Goal: Task Accomplishment & Management: Complete application form

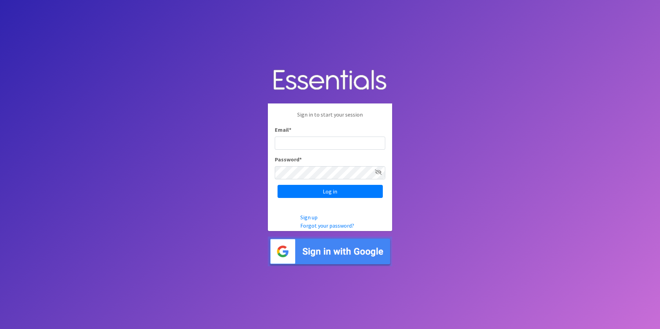
click at [312, 137] on input "Email *" at bounding box center [330, 143] width 110 height 13
type input "wbrooks@concernedafricanwomen.org"
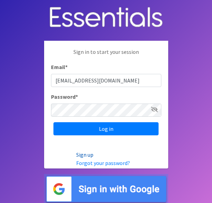
click at [80, 157] on link "Sign up" at bounding box center [84, 154] width 17 height 7
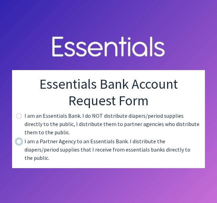
click at [17, 144] on input "radio" at bounding box center [19, 142] width 6 height 6
radio input "true"
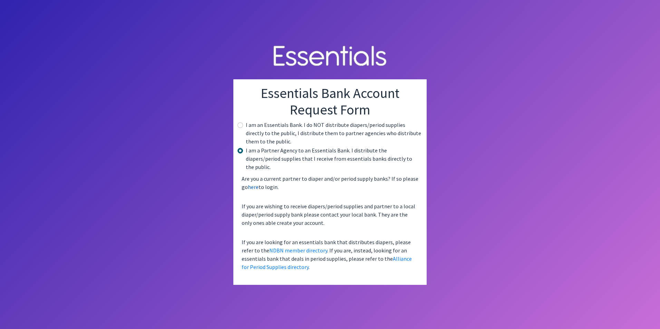
click at [217, 184] on link "here" at bounding box center [253, 187] width 11 height 7
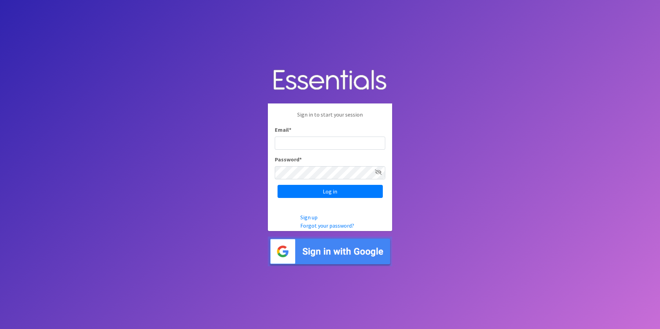
click at [306, 140] on input "Email *" at bounding box center [330, 143] width 110 height 13
type input "[EMAIL_ADDRESS][DOMAIN_NAME]"
click at [324, 226] on link "Forgot your password?" at bounding box center [327, 225] width 54 height 7
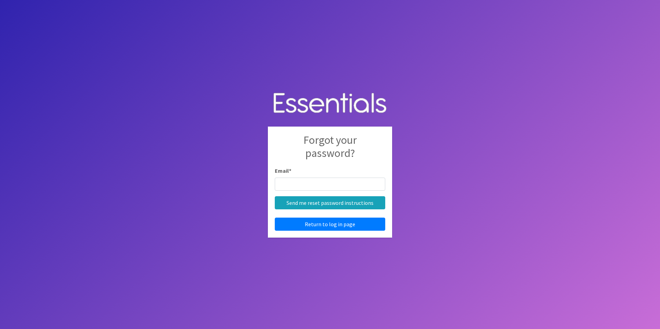
click at [315, 184] on input "Email *" at bounding box center [330, 184] width 110 height 13
type input "[EMAIL_ADDRESS][DOMAIN_NAME]"
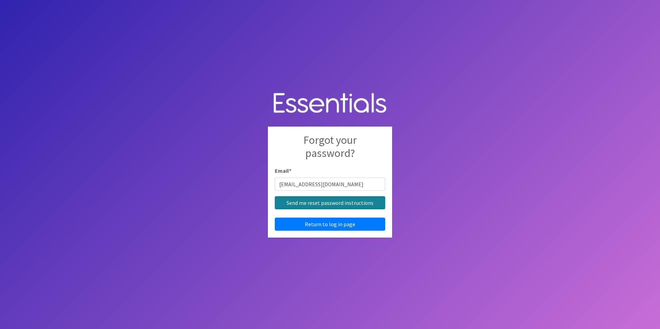
click at [312, 205] on input "Send me reset password instructions" at bounding box center [330, 202] width 110 height 13
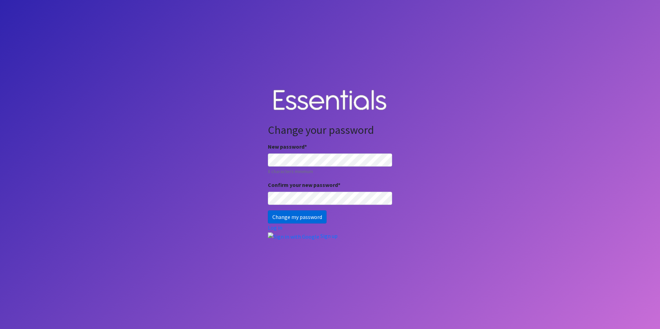
click at [315, 212] on input "Change my password" at bounding box center [297, 216] width 59 height 13
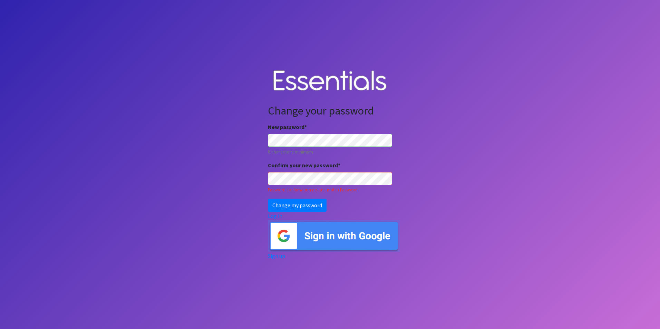
click at [311, 149] on small "8 characters minimum" at bounding box center [330, 151] width 124 height 7
click at [299, 207] on input "Change my password" at bounding box center [297, 205] width 59 height 13
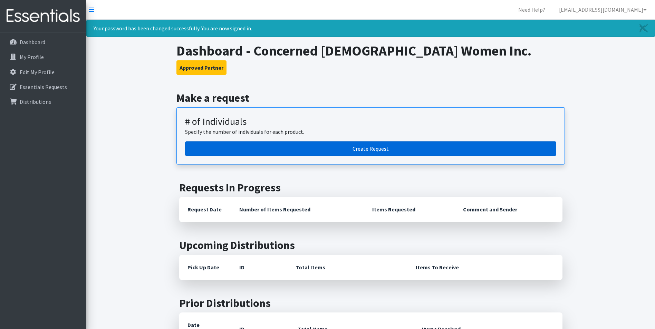
click at [409, 148] on link "Create Request" at bounding box center [370, 148] width 371 height 14
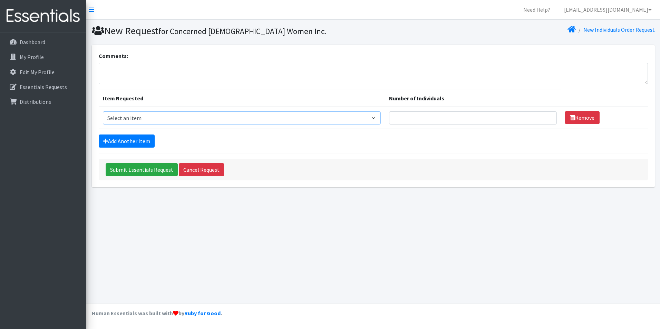
click at [186, 115] on select "Select an item # - Total number of kids being served with this order: Adult Clo…" at bounding box center [242, 117] width 278 height 13
select select "2665"
click at [103, 111] on select "Select an item # - Total number of kids being served with this order: Adult Clo…" at bounding box center [242, 117] width 278 height 13
click at [421, 119] on input "Number of Individuals" at bounding box center [472, 117] width 167 height 13
type input "5"
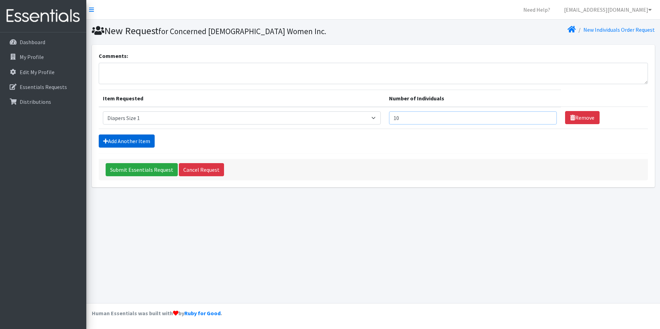
type input "10"
click at [128, 135] on link "Add Another Item" at bounding box center [127, 141] width 56 height 13
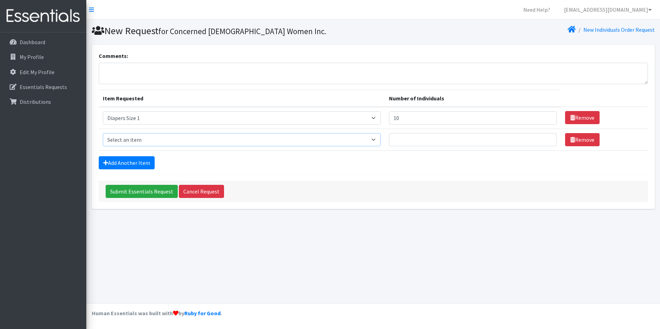
click at [182, 136] on select "Select an item # - Total number of kids being served with this order: Adult Clo…" at bounding box center [242, 139] width 278 height 13
select select "2668"
click at [103, 133] on select "Select an item # - Total number of kids being served with this order: Adult Clo…" at bounding box center [242, 139] width 278 height 13
click at [414, 140] on input "Number of Individuals" at bounding box center [472, 139] width 167 height 13
type input "0"
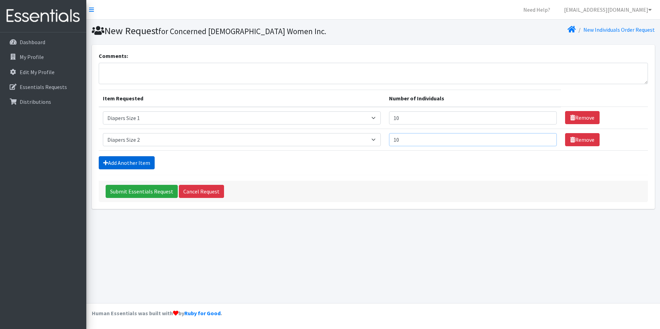
type input "10"
click at [144, 159] on link "Add Another Item" at bounding box center [127, 162] width 56 height 13
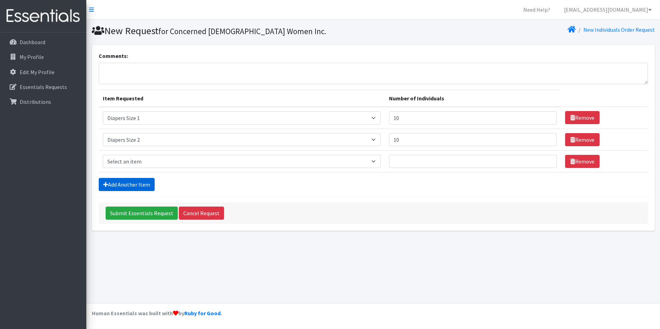
click at [129, 182] on link "Add Another Item" at bounding box center [127, 184] width 56 height 13
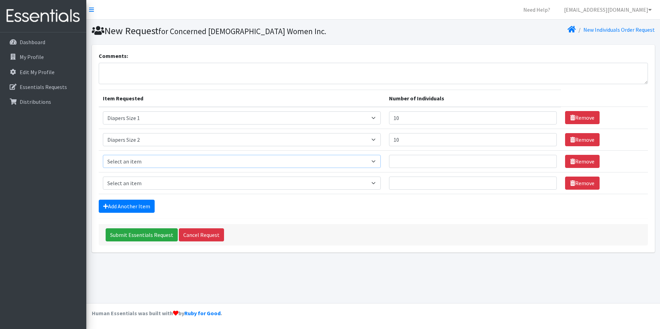
click at [157, 158] on select "Select an item # - Total number of kids being served with this order: Adult Clo…" at bounding box center [242, 161] width 278 height 13
select select "2655"
click at [103, 155] on select "Select an item # - Total number of kids being served with this order: Adult Clo…" at bounding box center [242, 161] width 278 height 13
click at [137, 181] on select "Select an item # - Total number of kids being served with this order: Adult Clo…" at bounding box center [242, 183] width 278 height 13
select select "2661"
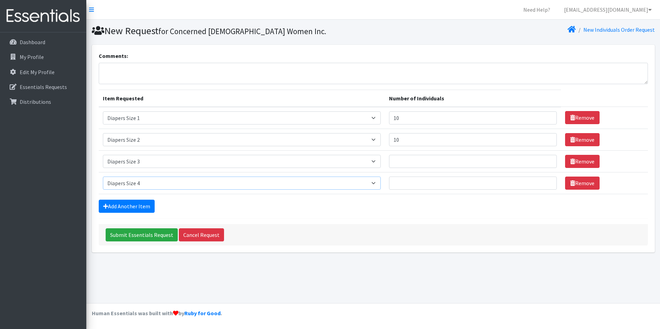
click at [103, 177] on select "Select an item # - Total number of kids being served with this order: Adult Clo…" at bounding box center [242, 183] width 278 height 13
click at [140, 203] on link "Add Another Item" at bounding box center [127, 206] width 56 height 13
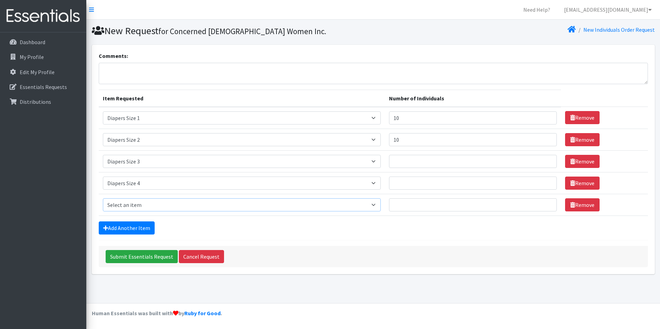
click at [134, 200] on select "Select an item # - Total number of kids being served with this order: Adult Clo…" at bounding box center [242, 204] width 278 height 13
select select "2652"
click at [103, 198] on select "Select an item # - Total number of kids being served with this order: Adult Clo…" at bounding box center [242, 204] width 278 height 13
click at [131, 224] on link "Add Another Item" at bounding box center [127, 228] width 56 height 13
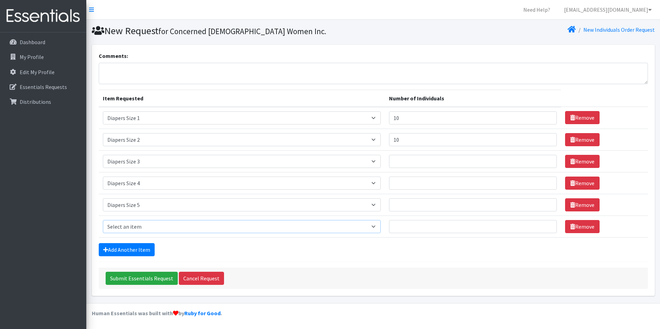
click at [159, 226] on select "Select an item # - Total number of kids being served with this order: Adult Clo…" at bounding box center [242, 226] width 278 height 13
select select "2674"
click at [103, 220] on select "Select an item # - Total number of kids being served with this order: Adult Clo…" at bounding box center [242, 226] width 278 height 13
click at [26, 56] on p "My Profile" at bounding box center [32, 56] width 24 height 7
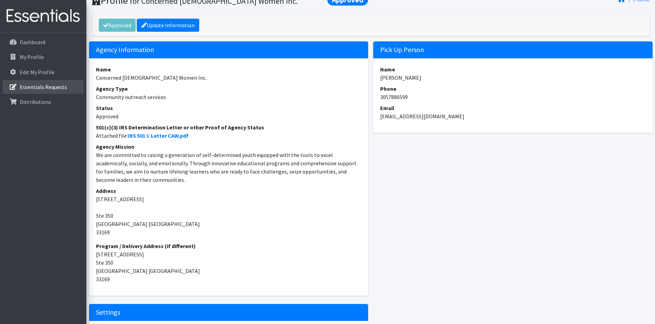
scroll to position [21, 0]
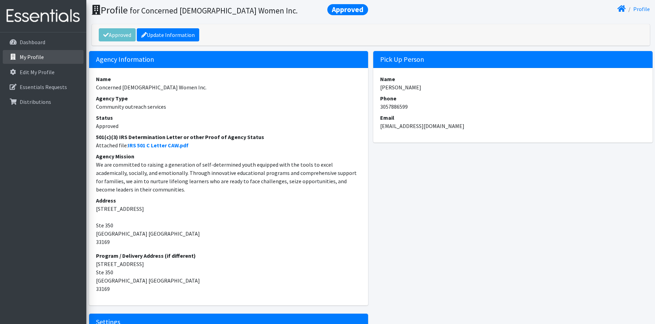
click at [30, 57] on p "My Profile" at bounding box center [32, 56] width 24 height 7
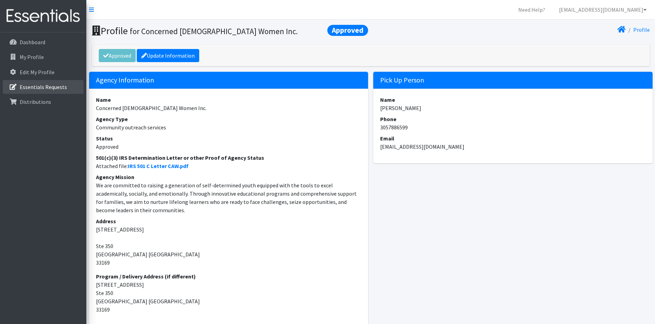
click at [27, 89] on p "Essentials Requests" at bounding box center [43, 87] width 47 height 7
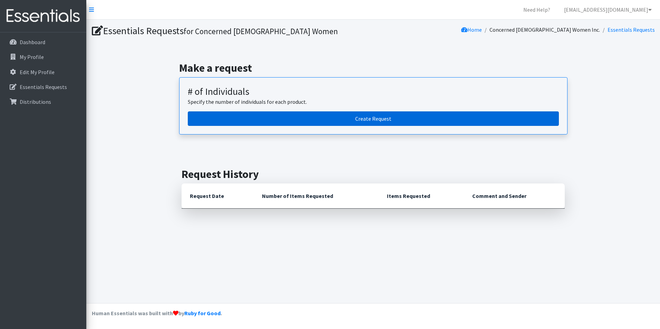
click at [305, 118] on link "Create Request" at bounding box center [373, 118] width 371 height 14
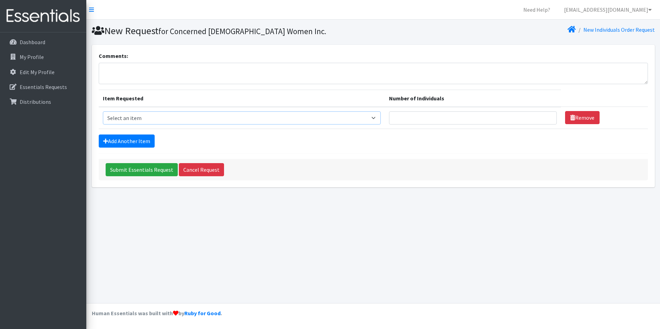
click at [245, 120] on select "Select an item # - Total number of kids being served with this order: Adult Clo…" at bounding box center [242, 117] width 278 height 13
select select "2648"
click at [103, 111] on select "Select an item # - Total number of kids being served with this order: Adult Clo…" at bounding box center [242, 117] width 278 height 13
click at [422, 118] on input "Number of Individuals" at bounding box center [472, 117] width 167 height 13
type input "3"
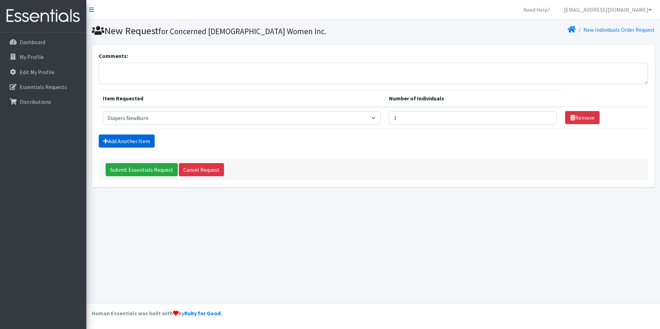
click at [130, 139] on link "Add Another Item" at bounding box center [127, 141] width 56 height 13
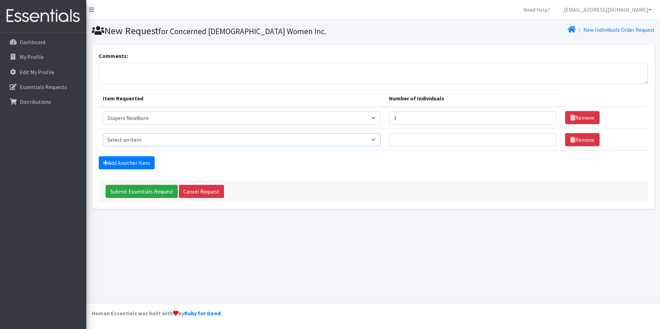
click at [152, 138] on select "Select an item # - Total number of kids being served with this order: Adult Clo…" at bounding box center [242, 139] width 278 height 13
select select "2665"
click at [103, 133] on select "Select an item # - Total number of kids being served with this order: Adult Clo…" at bounding box center [242, 139] width 278 height 13
click at [425, 137] on input "Number of Individuals" at bounding box center [472, 139] width 167 height 13
type input "5"
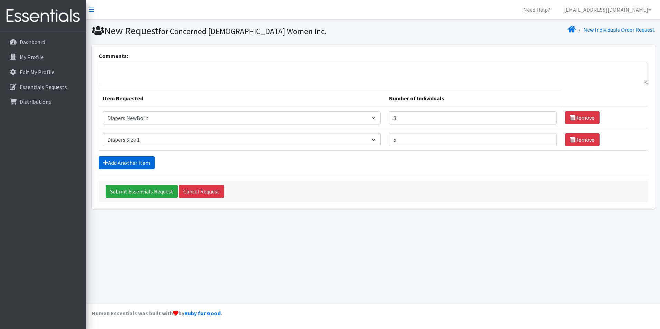
click at [130, 161] on link "Add Another Item" at bounding box center [127, 162] width 56 height 13
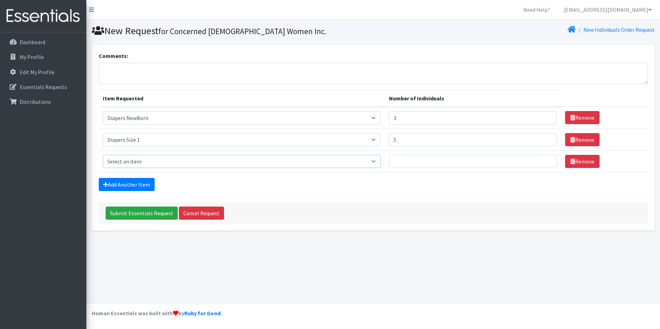
click at [130, 161] on select "Select an item # - Total number of kids being served with this order: Adult Clo…" at bounding box center [242, 161] width 278 height 13
select select "2668"
click at [103, 155] on select "Select an item # - Total number of kids being served with this order: Adult Clo…" at bounding box center [242, 161] width 278 height 13
click at [430, 157] on input "Number of Individuals" at bounding box center [472, 161] width 167 height 13
type input "5"
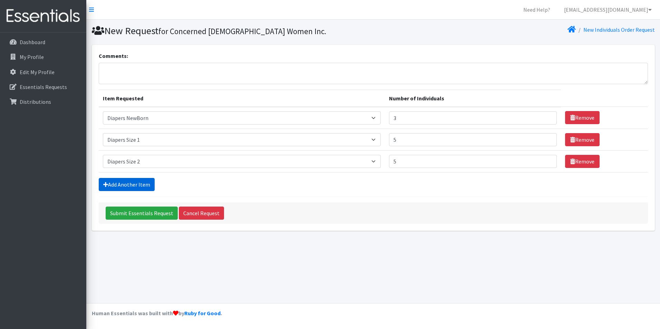
click at [138, 185] on link "Add Another Item" at bounding box center [127, 184] width 56 height 13
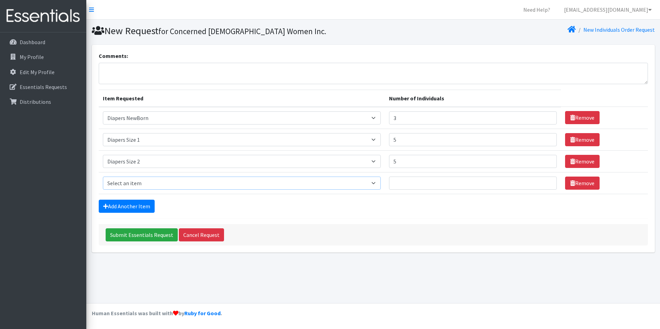
click at [144, 181] on select "Select an item # - Total number of kids being served with this order: Adult Clo…" at bounding box center [242, 183] width 278 height 13
select select "2655"
click at [103, 177] on select "Select an item # - Total number of kids being served with this order: Adult Clo…" at bounding box center [242, 183] width 278 height 13
click at [428, 181] on input "Number of Individuals" at bounding box center [472, 183] width 167 height 13
type input "5"
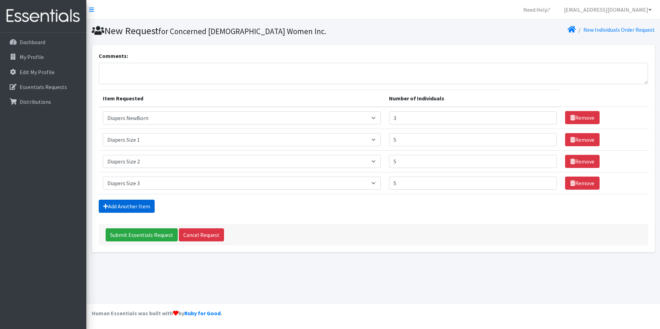
click at [134, 207] on link "Add Another Item" at bounding box center [127, 206] width 56 height 13
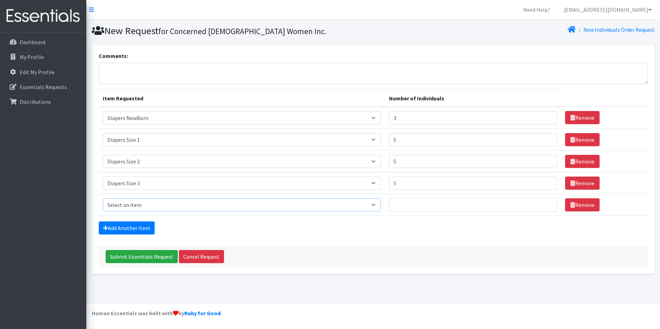
click at [134, 207] on select "Select an item # - Total number of kids being served with this order: Adult Clo…" at bounding box center [242, 204] width 278 height 13
select select "2661"
click at [103, 198] on select "Select an item # - Total number of kids being served with this order: Adult Clo…" at bounding box center [242, 204] width 278 height 13
click at [416, 208] on input "Number of Individuals" at bounding box center [472, 204] width 167 height 13
type input "5"
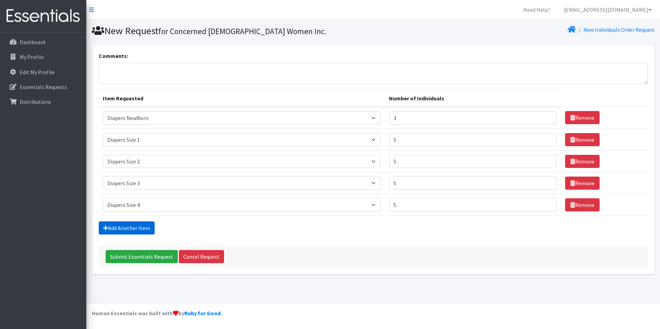
click at [144, 231] on link "Add Another Item" at bounding box center [127, 228] width 56 height 13
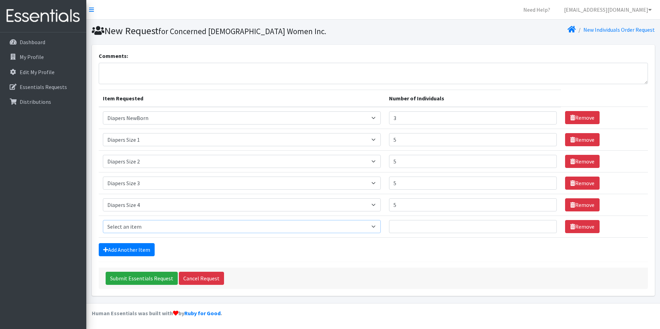
click at [147, 228] on select "Select an item # - Total number of kids being served with this order: Adult Clo…" at bounding box center [242, 226] width 278 height 13
select select "2674"
click at [103, 220] on select "Select an item # - Total number of kids being served with this order: Adult Clo…" at bounding box center [242, 226] width 278 height 13
click at [437, 225] on input "Number of Individuals" at bounding box center [472, 226] width 167 height 13
type input "5"
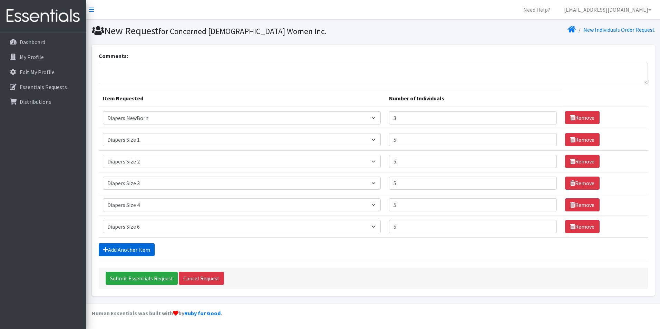
click at [131, 247] on link "Add Another Item" at bounding box center [127, 249] width 56 height 13
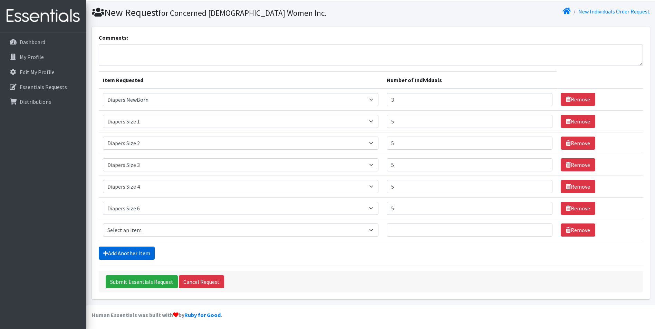
scroll to position [20, 0]
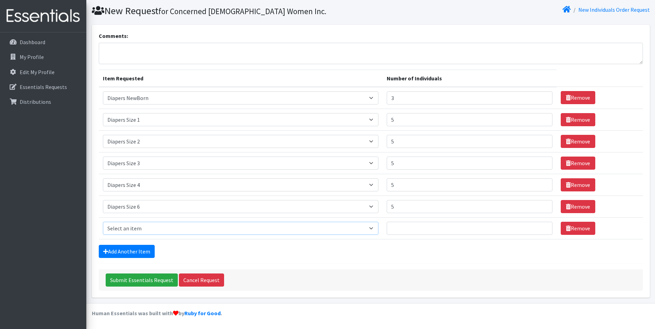
click at [225, 227] on select "Select an item # - Total number of kids being served with this order: Adult Clo…" at bounding box center [240, 228] width 275 height 13
select select "2644"
click at [103, 222] on select "Select an item # - Total number of kids being served with this order: Adult Clo…" at bounding box center [240, 228] width 275 height 13
click at [415, 226] on input "Number of Individuals" at bounding box center [469, 228] width 166 height 13
type input "5"
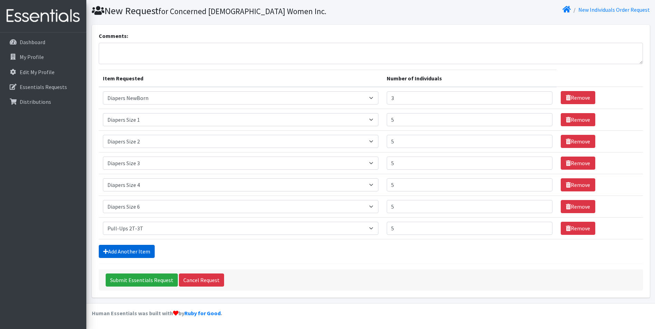
click at [132, 251] on link "Add Another Item" at bounding box center [127, 251] width 56 height 13
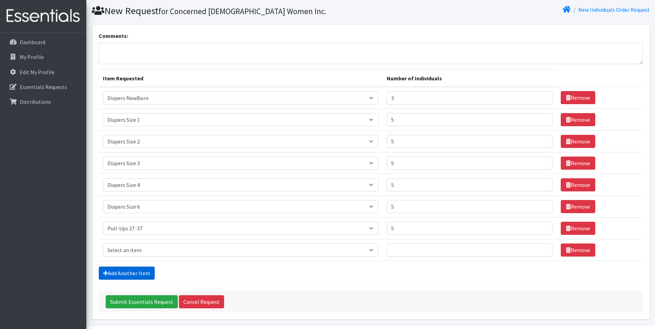
scroll to position [42, 0]
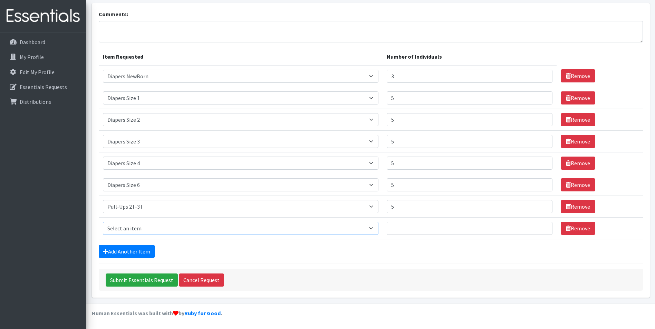
click at [180, 229] on select "Select an item # - Total number of kids being served with this order: Adult Clo…" at bounding box center [240, 228] width 275 height 13
select select "2649"
click at [103, 222] on select "Select an item # - Total number of kids being served with this order: Adult Clo…" at bounding box center [240, 228] width 275 height 13
click at [421, 229] on input "Number of Individuals" at bounding box center [469, 228] width 166 height 13
type input "3"
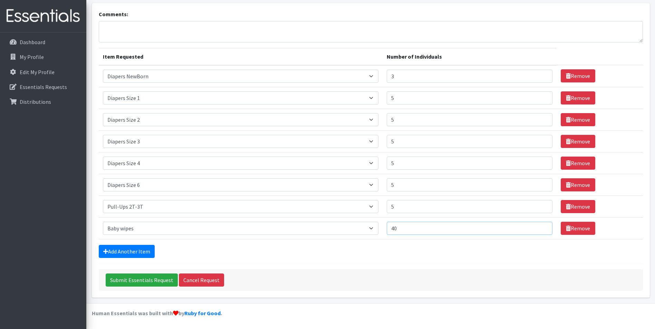
type input "4"
type input "35"
click at [405, 76] on input "3" at bounding box center [469, 76] width 166 height 13
type input "5"
click at [116, 252] on link "Add Another Item" at bounding box center [127, 251] width 56 height 13
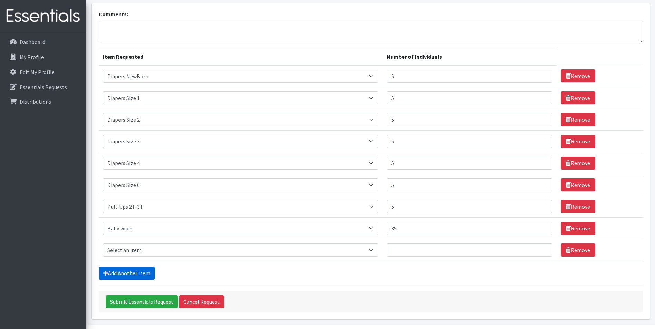
scroll to position [63, 0]
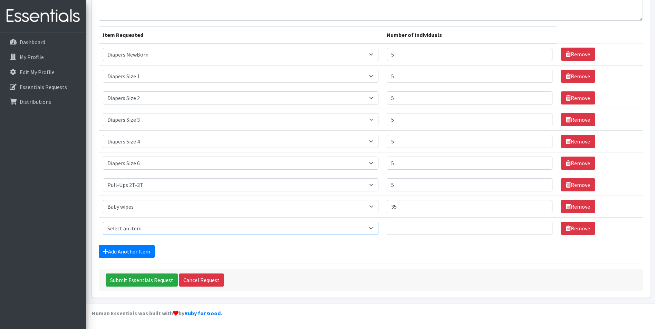
click at [215, 229] on select "Select an item # - Total number of kids being served with this order: Adult Clo…" at bounding box center [240, 228] width 275 height 13
select select "2656"
click at [103, 222] on select "Select an item # - Total number of kids being served with this order: Adult Clo…" at bounding box center [240, 228] width 275 height 13
click at [445, 234] on input "Number of Individuals" at bounding box center [469, 228] width 166 height 13
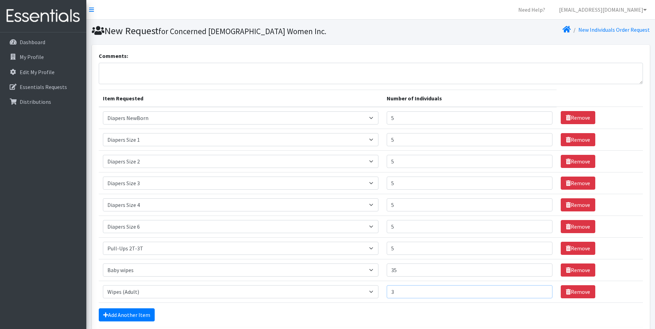
type input "3"
click at [190, 74] on textarea "Comments:" at bounding box center [371, 73] width 544 height 21
drag, startPoint x: 186, startPoint y: 71, endPoint x: 254, endPoint y: 69, distance: 67.7
click at [254, 69] on textarea "Please add adult diapers if any are aviable" at bounding box center [371, 73] width 544 height 21
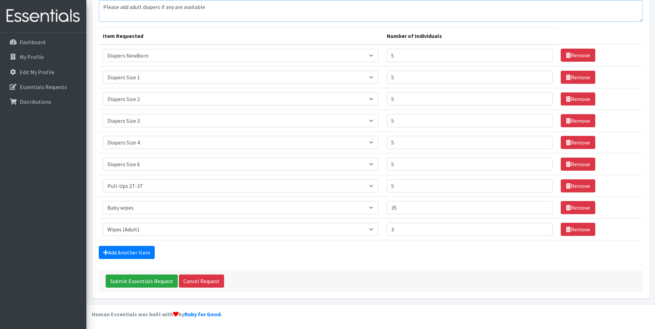
scroll to position [63, 0]
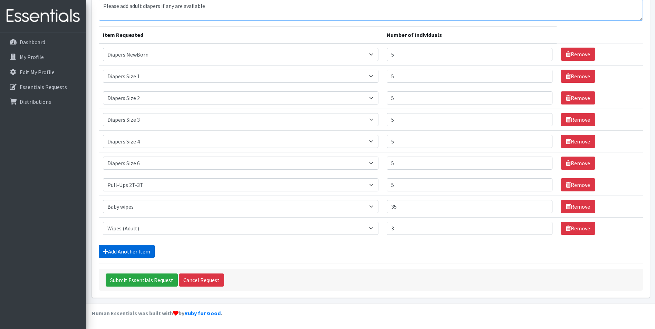
type textarea "Please add adult diapers if any are available"
click at [121, 250] on link "Add Another Item" at bounding box center [127, 251] width 56 height 13
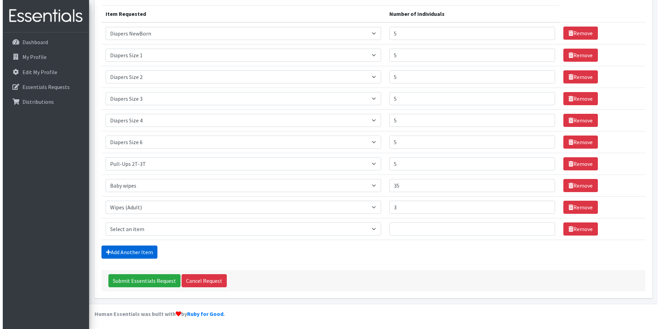
scroll to position [85, 0]
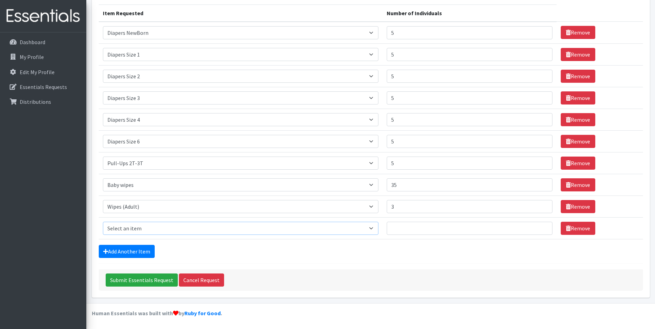
click at [211, 229] on select "Select an item # - Total number of kids being served with this order: Adult Clo…" at bounding box center [240, 228] width 275 height 13
click at [144, 279] on input "Submit Essentials Request" at bounding box center [142, 280] width 72 height 13
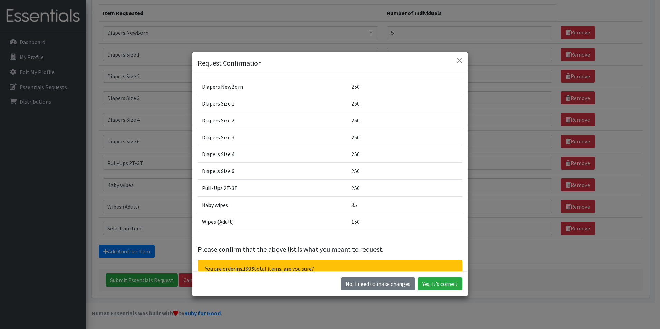
scroll to position [36, 0]
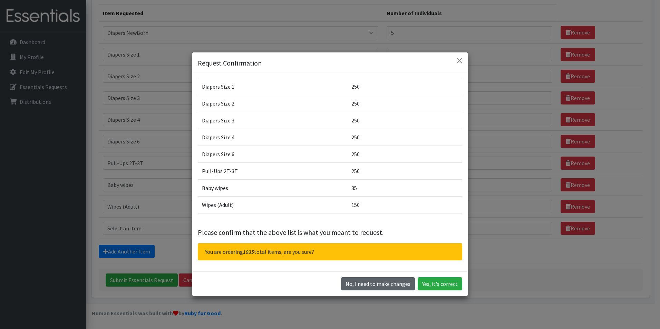
click at [373, 287] on button "No, I need to make changes" at bounding box center [378, 283] width 74 height 13
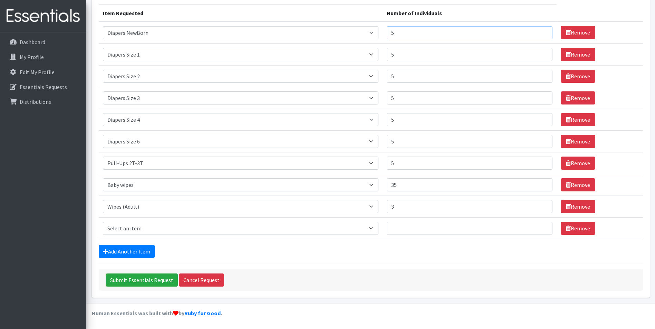
click at [405, 34] on input "5" at bounding box center [469, 32] width 166 height 13
drag, startPoint x: 405, startPoint y: 34, endPoint x: 396, endPoint y: 33, distance: 9.0
click at [396, 33] on input "5" at bounding box center [469, 32] width 166 height 13
type input "3"
drag, startPoint x: 403, startPoint y: 55, endPoint x: 383, endPoint y: 56, distance: 19.3
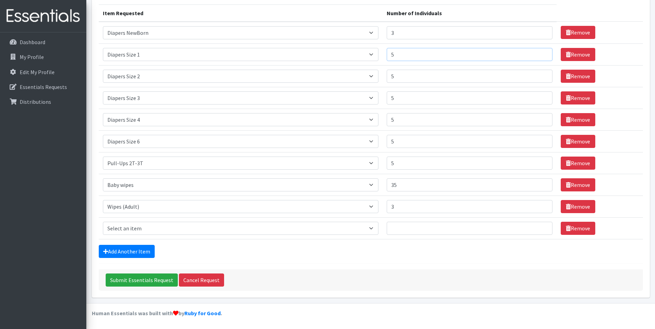
click at [383, 56] on tr "Item Requested Select an item # - Total number of kids being served with this o…" at bounding box center [371, 54] width 544 height 22
type input "3"
drag, startPoint x: 403, startPoint y: 79, endPoint x: 390, endPoint y: 82, distance: 12.7
click at [390, 82] on td "Number of Individuals 5" at bounding box center [469, 76] width 174 height 22
type input "3"
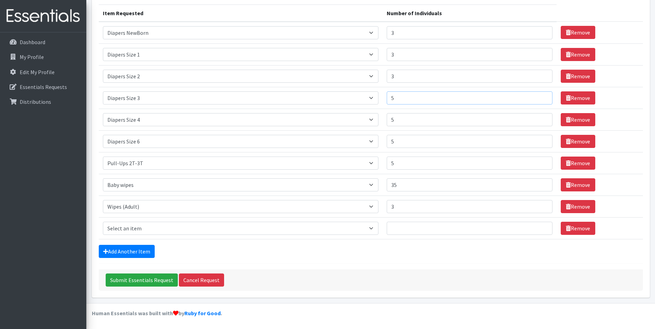
drag, startPoint x: 400, startPoint y: 100, endPoint x: 389, endPoint y: 101, distance: 11.8
click at [389, 101] on td "Number of Individuals 5" at bounding box center [469, 98] width 174 height 22
type input "3"
drag, startPoint x: 404, startPoint y: 123, endPoint x: 386, endPoint y: 123, distance: 17.9
click at [386, 123] on tr "Item Requested Select an item # - Total number of kids being served with this o…" at bounding box center [371, 120] width 544 height 22
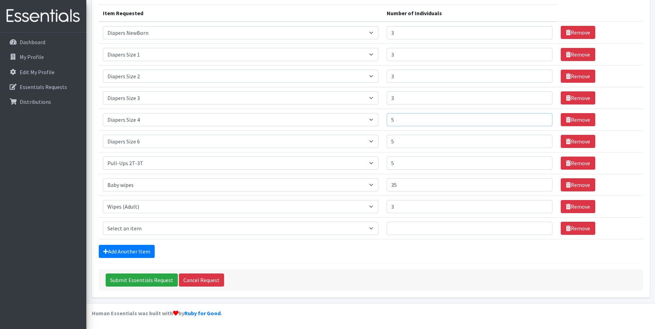
drag, startPoint x: 403, startPoint y: 120, endPoint x: 384, endPoint y: 119, distance: 19.4
click at [384, 119] on tr "Item Requested Select an item # - Total number of kids being served with this o…" at bounding box center [371, 120] width 544 height 22
type input "3"
drag, startPoint x: 402, startPoint y: 140, endPoint x: 387, endPoint y: 143, distance: 14.7
click at [387, 143] on tr "Item Requested Select an item # - Total number of kids being served with this o…" at bounding box center [371, 141] width 544 height 22
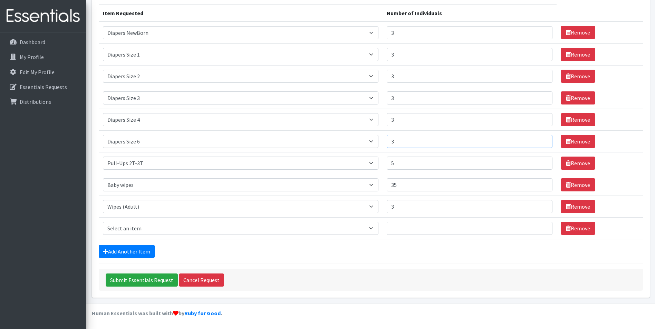
type input "3"
drag, startPoint x: 402, startPoint y: 159, endPoint x: 385, endPoint y: 165, distance: 18.1
click at [385, 165] on tr "Item Requested Select an item # - Total number of kids being served with this o…" at bounding box center [371, 163] width 544 height 22
type input "3"
drag, startPoint x: 404, startPoint y: 188, endPoint x: 392, endPoint y: 188, distance: 11.7
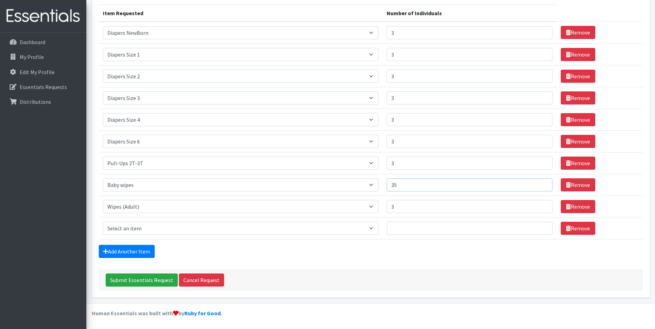
click at [392, 188] on input "35" at bounding box center [469, 184] width 166 height 13
type input "21"
click at [149, 281] on input "Submit Essentials Request" at bounding box center [142, 280] width 72 height 13
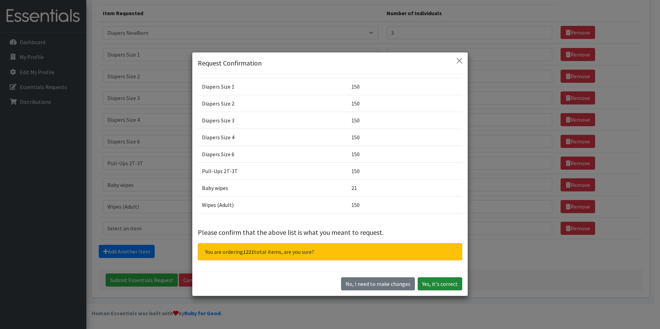
click at [428, 283] on button "Yes, it's correct" at bounding box center [440, 283] width 45 height 13
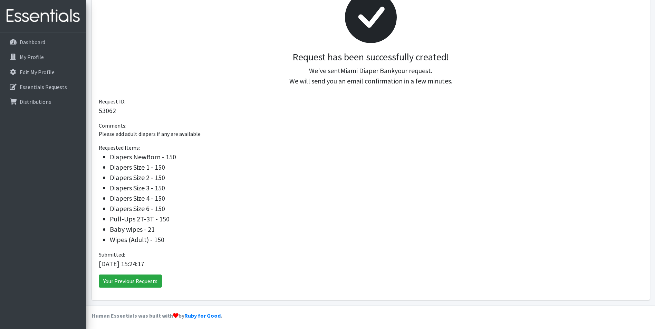
scroll to position [115, 0]
